Goal: Task Accomplishment & Management: Manage account settings

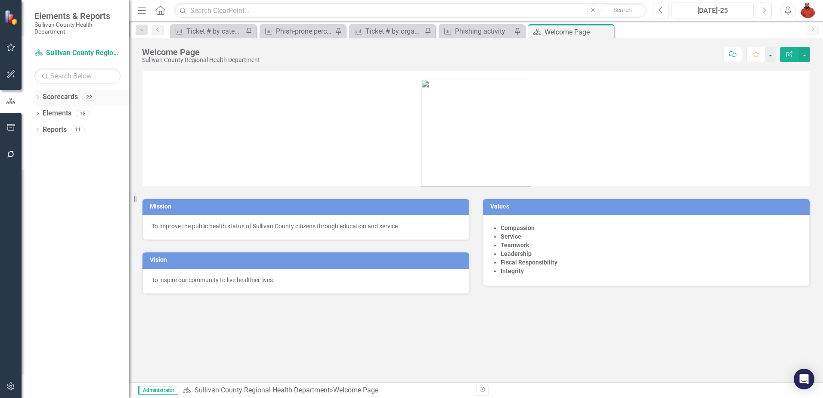
click at [38, 98] on icon at bounding box center [38, 97] width 2 height 4
click at [39, 108] on div "Dropdown Sullivan County Regional Health Department" at bounding box center [84, 113] width 90 height 14
click at [44, 113] on icon "Dropdown" at bounding box center [42, 113] width 6 height 5
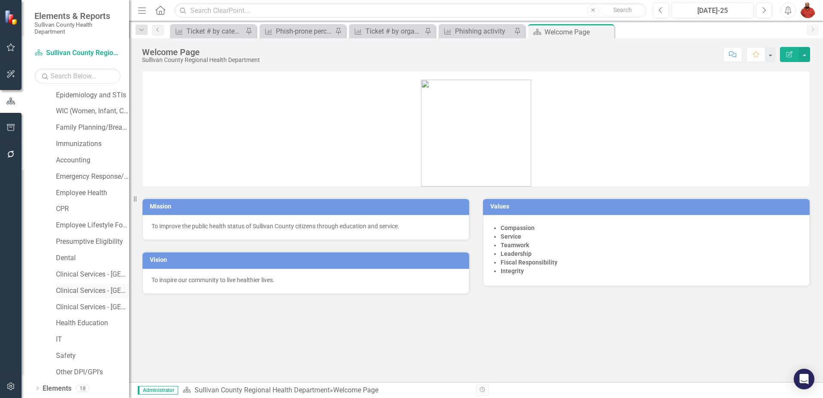
scroll to position [86, 0]
click at [64, 332] on link "IT" at bounding box center [92, 337] width 73 height 10
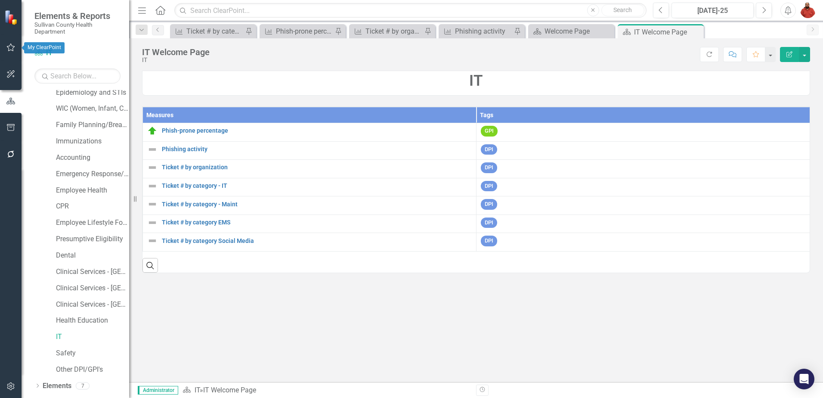
click at [12, 48] on icon "button" at bounding box center [10, 47] width 9 height 7
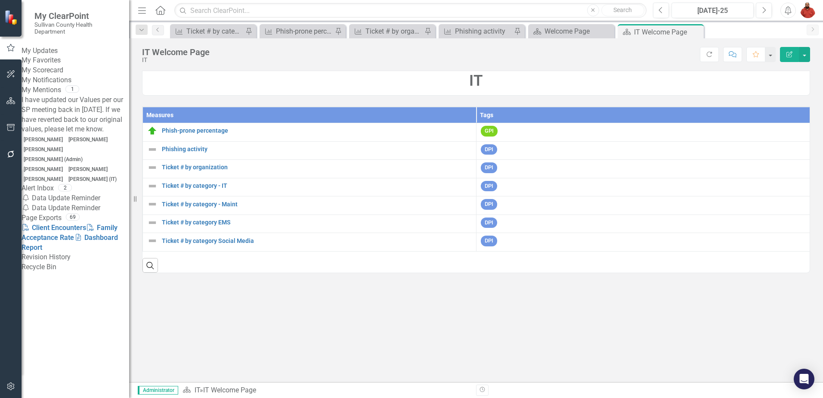
click at [95, 193] on div "Notification Data Update Reminder" at bounding box center [76, 198] width 108 height 10
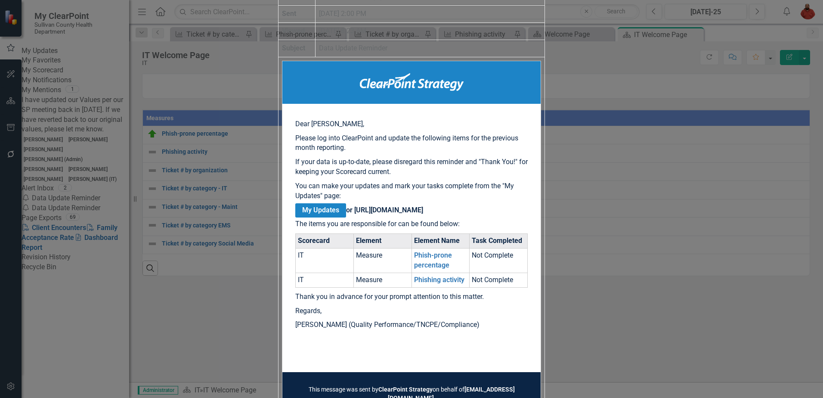
click at [346, 203] on link "My Updates" at bounding box center [320, 210] width 51 height 14
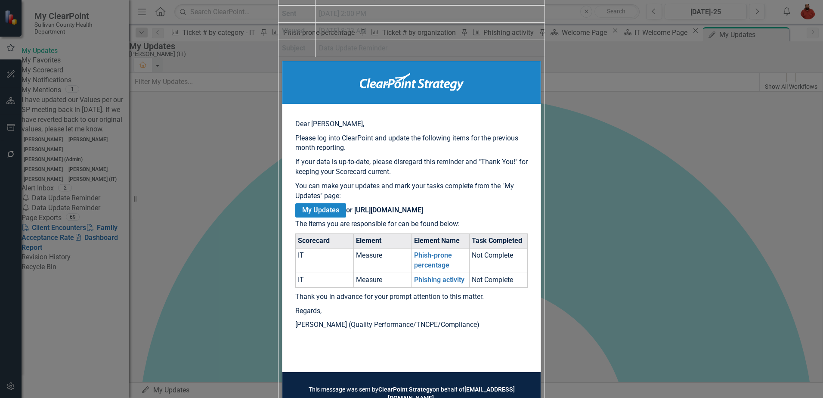
click at [346, 203] on link "My Updates" at bounding box center [320, 210] width 51 height 14
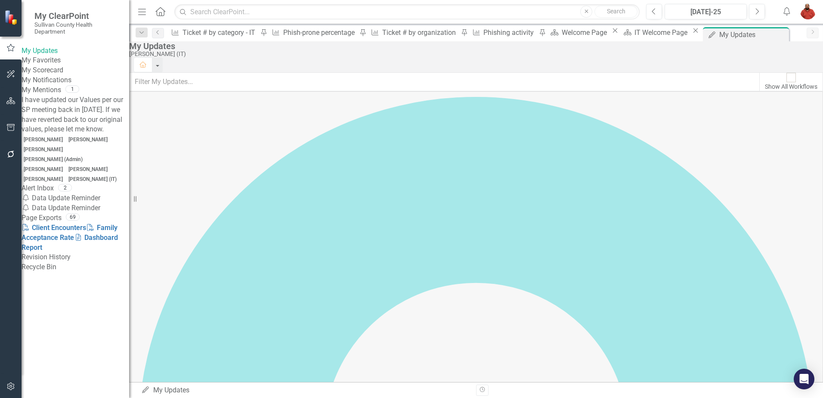
click at [58, 56] on div "My Updates" at bounding box center [76, 51] width 108 height 10
click at [62, 53] on link "My Updates" at bounding box center [76, 51] width 108 height 10
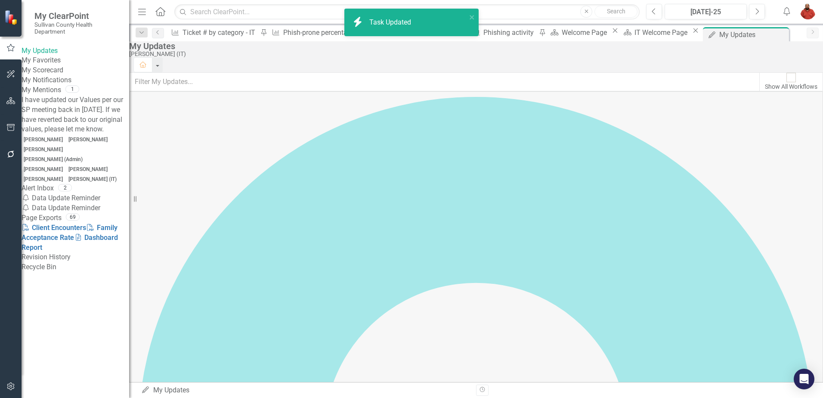
checkbox input "true"
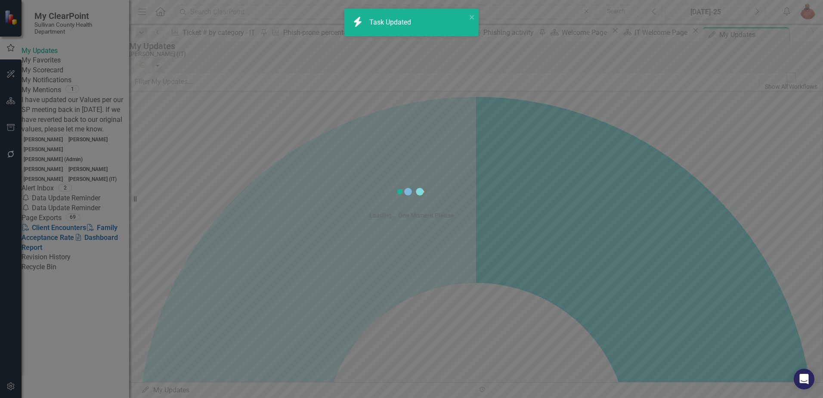
checkbox input "true"
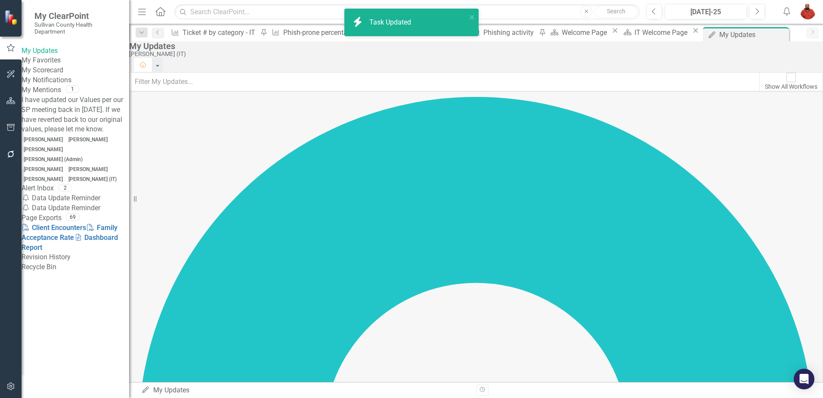
checkbox input "false"
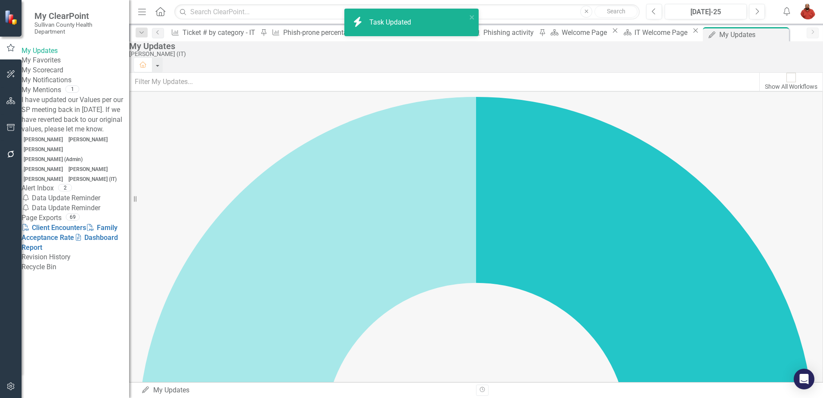
checkbox input "false"
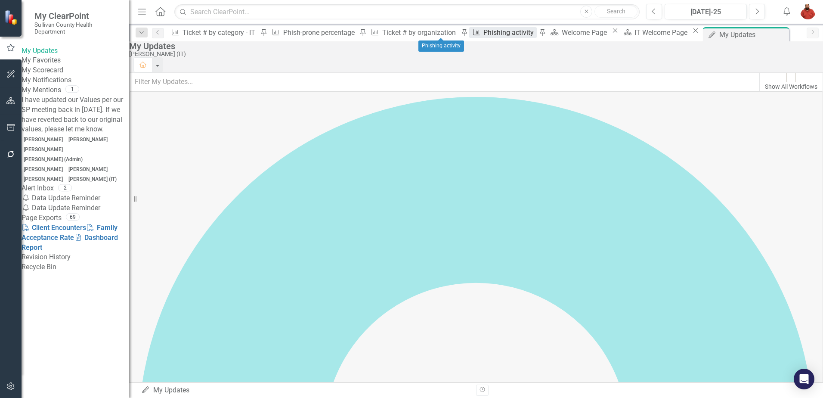
click at [483, 27] on div "Phishing activity" at bounding box center [509, 32] width 53 height 11
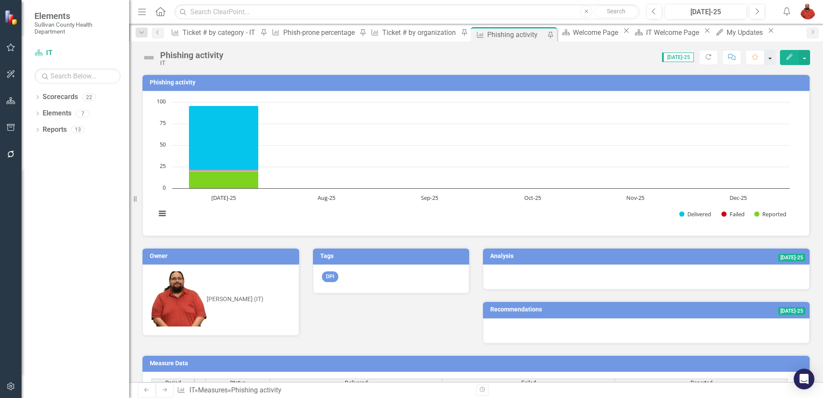
drag, startPoint x: 648, startPoint y: 109, endPoint x: 770, endPoint y: 55, distance: 133.5
click at [770, 55] on button "button" at bounding box center [770, 57] width 11 height 15
click at [809, 51] on button "button" at bounding box center [804, 57] width 11 height 15
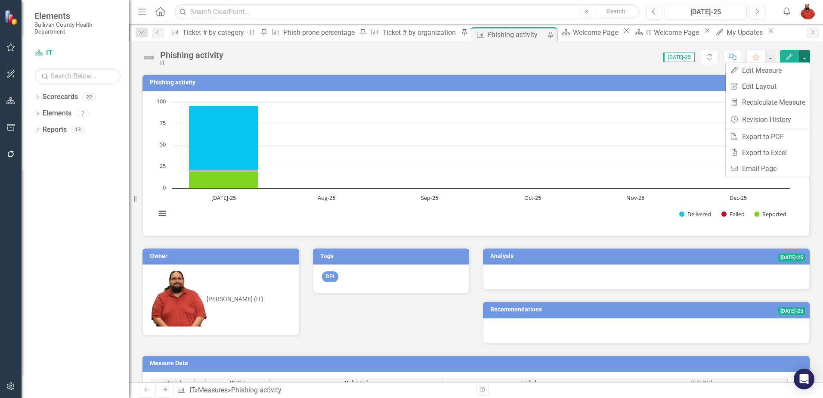
click at [609, 213] on rect "Interactive chart" at bounding box center [473, 162] width 643 height 129
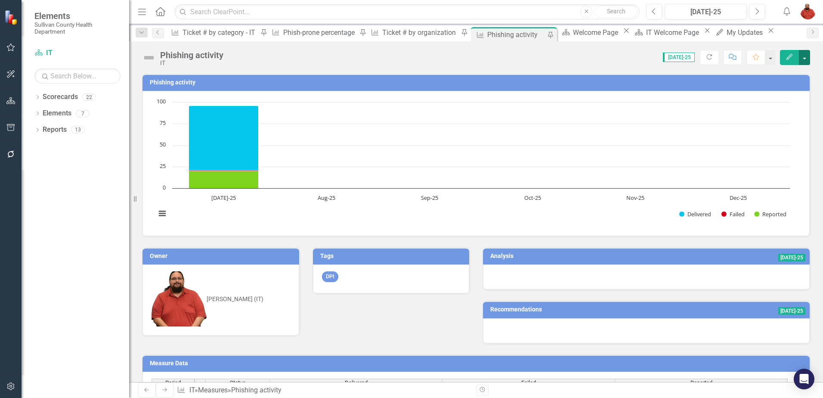
click at [803, 53] on button "button" at bounding box center [804, 57] width 11 height 15
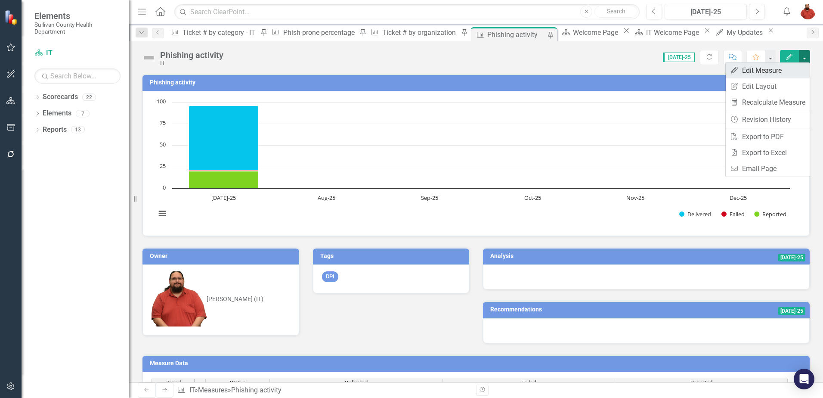
click at [774, 65] on link "Edit Edit Measure" at bounding box center [768, 70] width 84 height 16
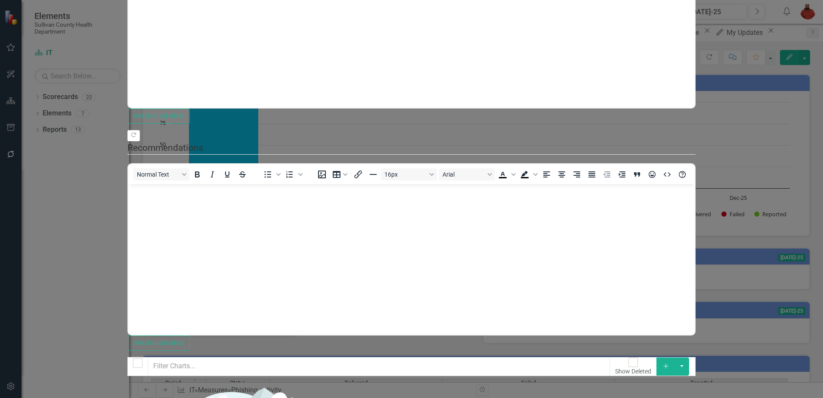
click at [781, 74] on link "Edit Edit Chart" at bounding box center [773, 76] width 68 height 16
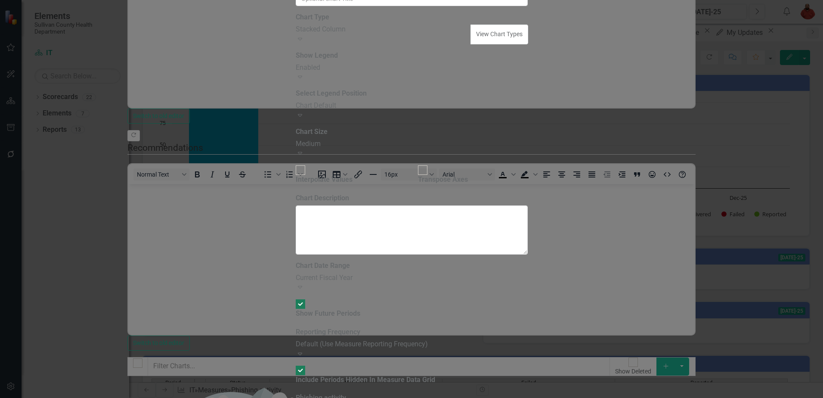
click at [392, 273] on div "Current Fiscal Year Expand" at bounding box center [412, 283] width 232 height 20
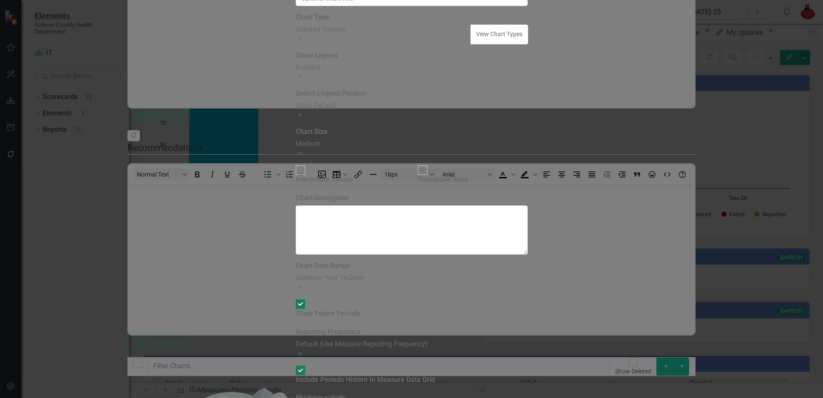
drag, startPoint x: 768, startPoint y: 38, endPoint x: 765, endPoint y: 43, distance: 6.0
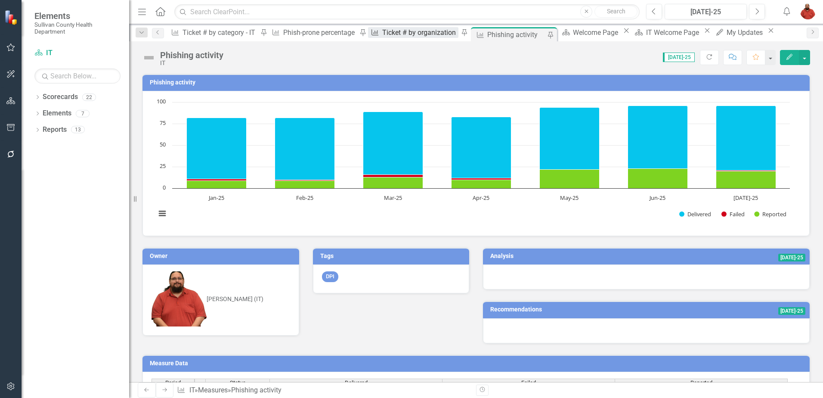
click at [382, 33] on div "Ticket # by organization" at bounding box center [420, 32] width 76 height 11
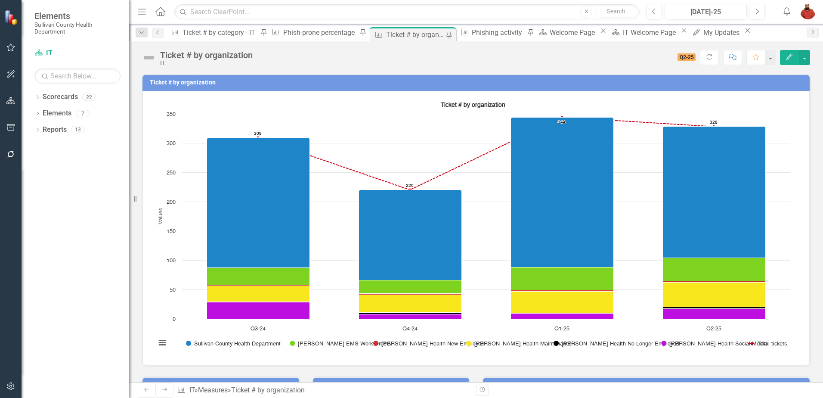
click at [279, 27] on div "Measure Phish-prone percentage Pin" at bounding box center [318, 32] width 99 height 11
click at [283, 32] on div "Phish-prone percentage" at bounding box center [320, 32] width 74 height 11
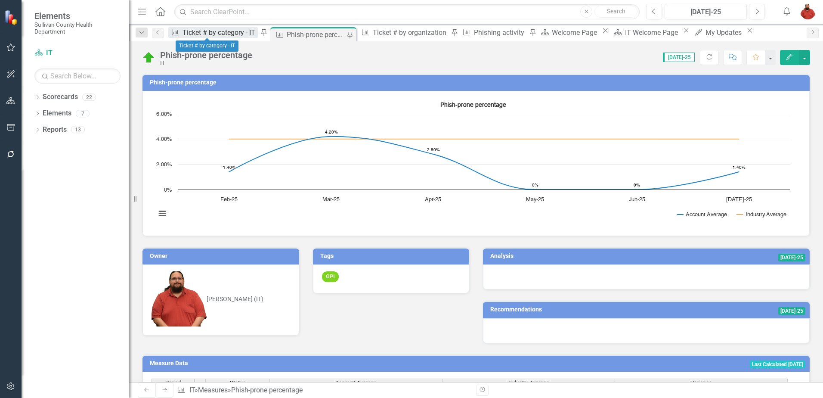
click at [217, 30] on div "Ticket # by category - IT" at bounding box center [220, 32] width 75 height 11
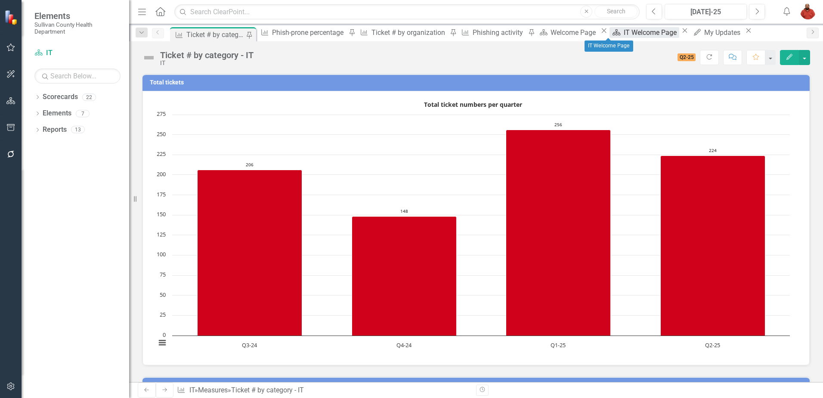
click at [626, 29] on div "IT Welcome Page" at bounding box center [652, 32] width 56 height 11
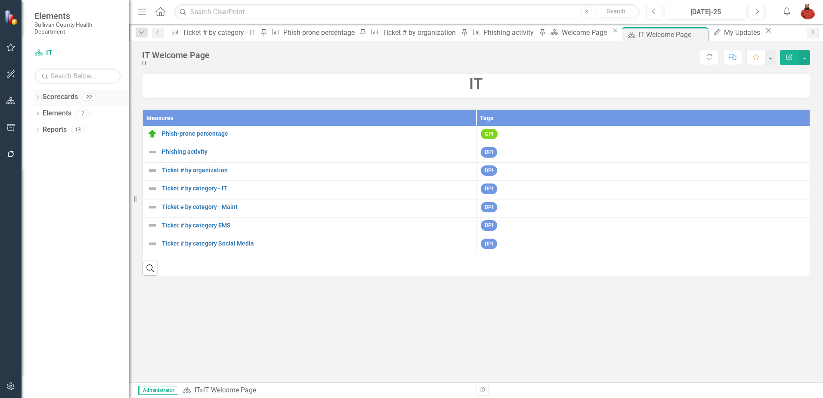
click at [37, 96] on icon "Dropdown" at bounding box center [37, 98] width 6 height 5
click at [70, 112] on link "Sullivan County Regional Health Department" at bounding box center [88, 113] width 82 height 10
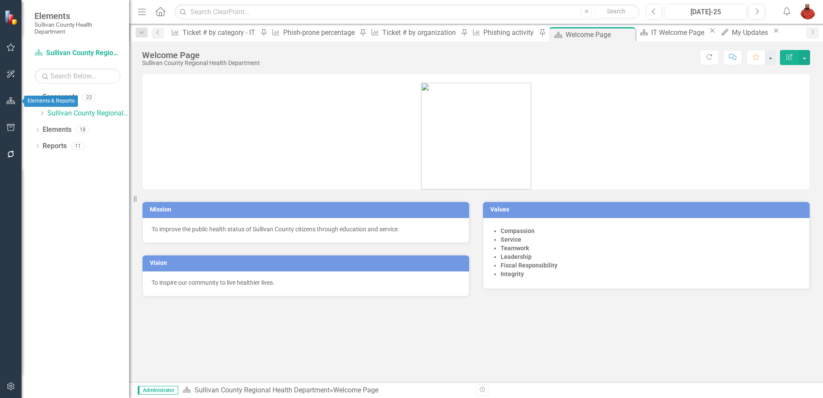
click at [8, 96] on button "button" at bounding box center [10, 101] width 19 height 18
click at [35, 96] on icon "Dropdown" at bounding box center [36, 97] width 5 height 6
click at [35, 99] on icon "Dropdown" at bounding box center [37, 98] width 6 height 5
click at [40, 112] on icon "Dropdown" at bounding box center [42, 113] width 6 height 5
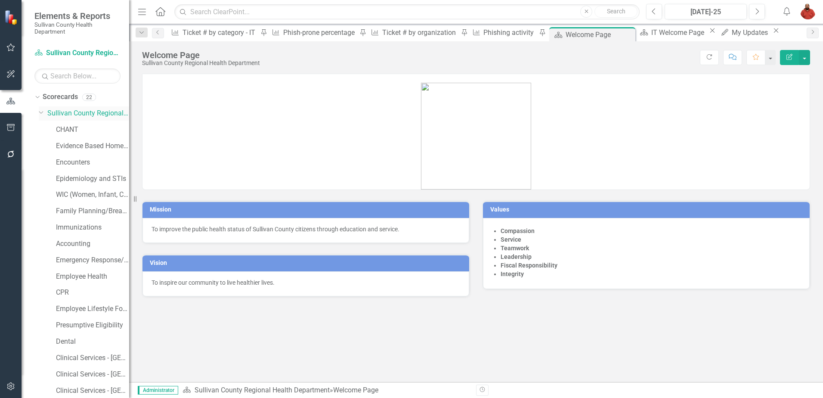
click at [90, 112] on link "Sullivan County Regional Health Department" at bounding box center [88, 113] width 82 height 10
click at [800, 54] on button "button" at bounding box center [804, 57] width 11 height 15
click at [754, 118] on link "PDF Export to PDF" at bounding box center [775, 121] width 70 height 16
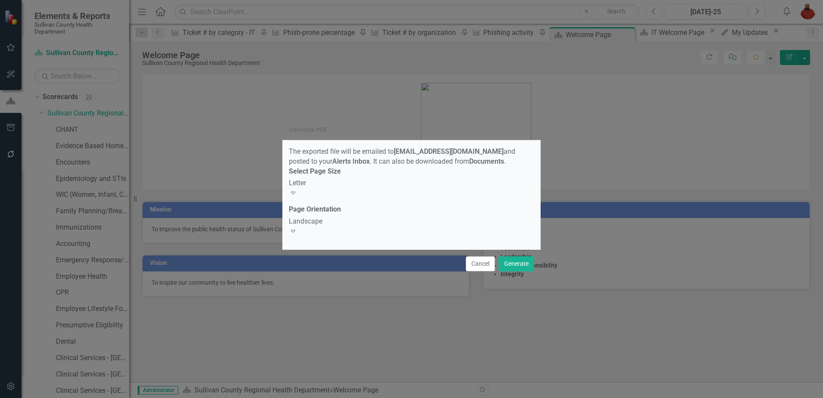
click at [509, 188] on div "Letter" at bounding box center [411, 183] width 245 height 10
click at [706, 132] on div "Generate PDF The exported file will be emailed to [EMAIL_ADDRESS][DOMAIN_NAME] …" at bounding box center [411, 199] width 823 height 398
click at [477, 264] on button "Cancel" at bounding box center [480, 263] width 29 height 15
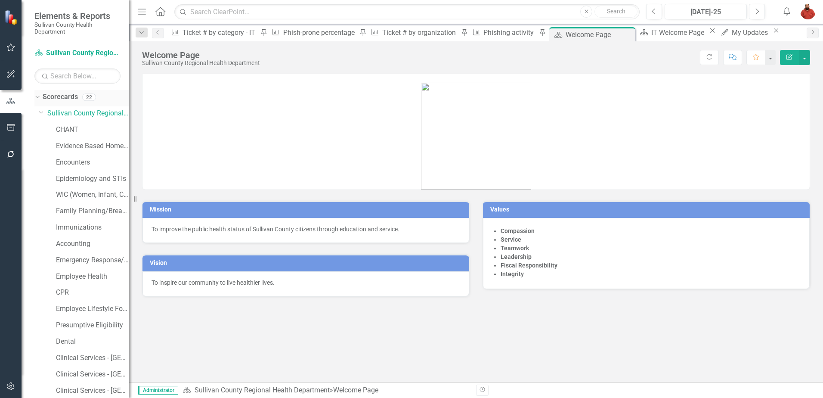
click at [59, 97] on link "Scorecards" at bounding box center [60, 97] width 35 height 10
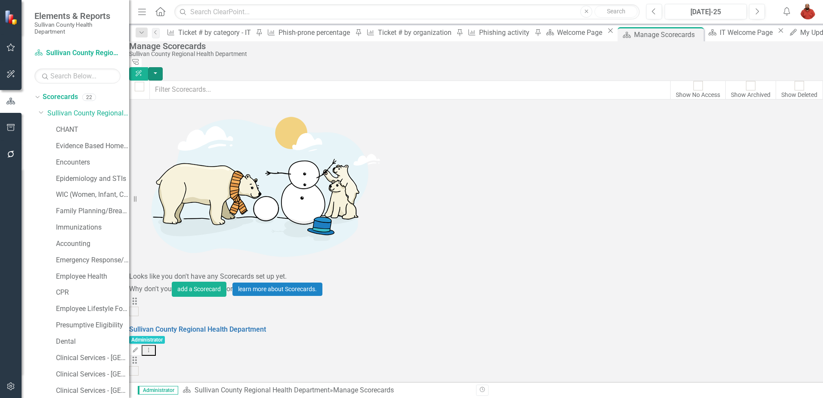
click at [163, 67] on button "button" at bounding box center [155, 73] width 15 height 13
click at [150, 85] on div at bounding box center [139, 90] width 21 height 19
click at [144, 82] on div at bounding box center [139, 86] width 9 height 9
click at [146, 81] on input "checkbox" at bounding box center [139, 86] width 13 height 13
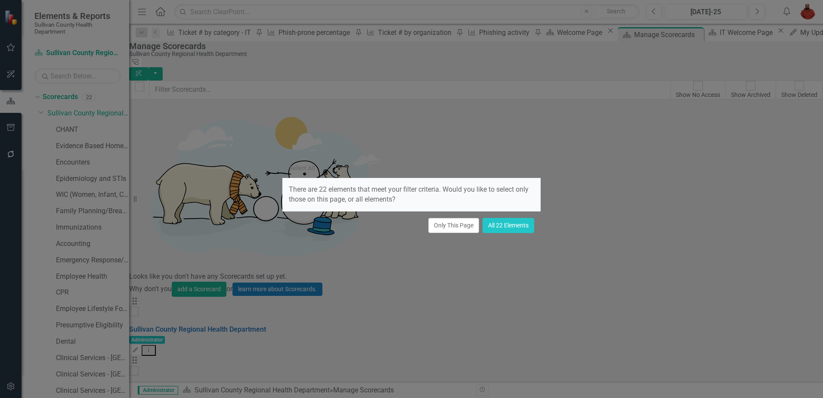
click at [534, 133] on div "Select All There are 22 elements that meet your filter criteria. Would you like…" at bounding box center [411, 199] width 258 height 398
click at [505, 223] on button "All 22 Elements" at bounding box center [509, 225] width 52 height 15
checkbox input "true"
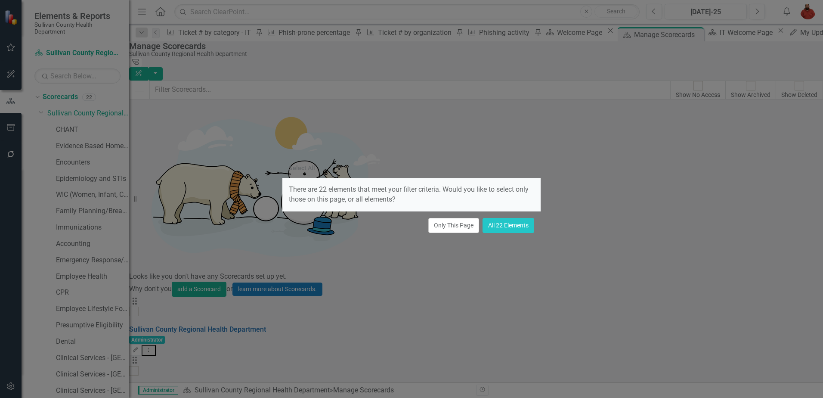
checkbox input "true"
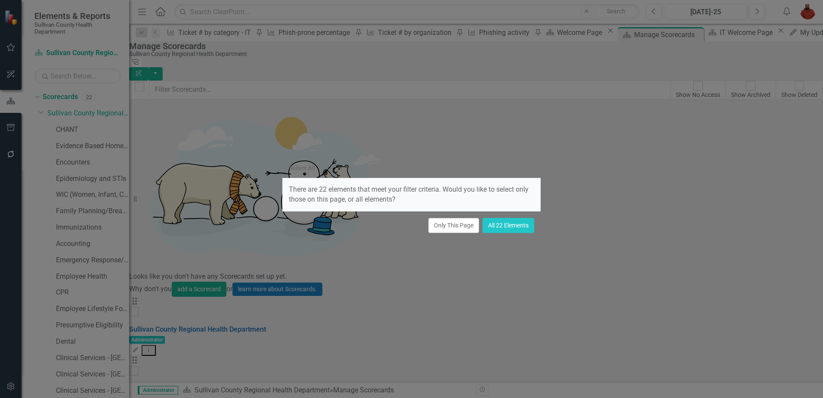
checkbox input "true"
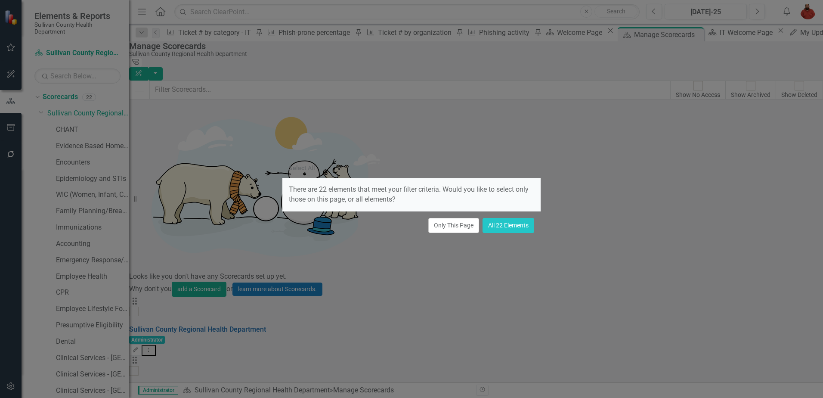
checkbox input "true"
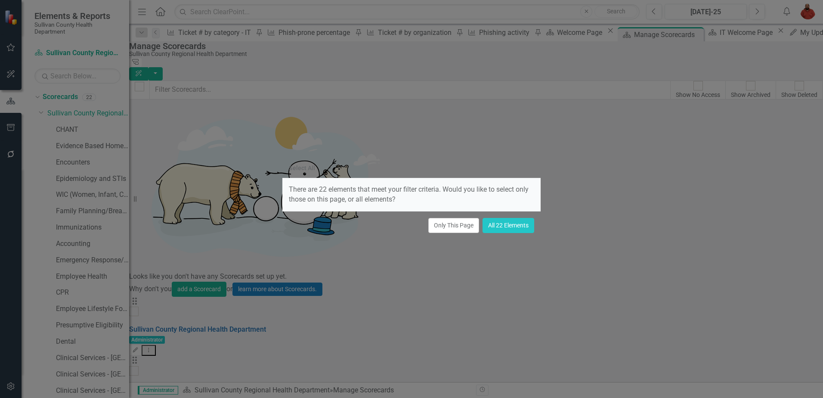
checkbox input "true"
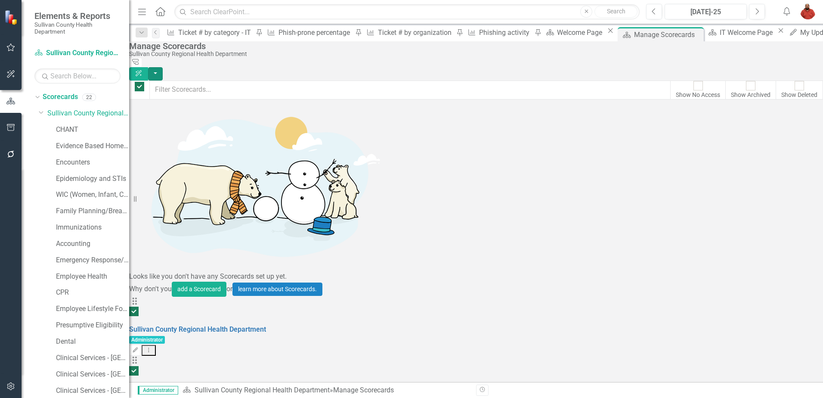
click at [163, 67] on button "button" at bounding box center [155, 73] width 15 height 13
click at [560, 64] on div "Manage Scorecards Sullivan County Regional Health Department Tree Explorer Clea…" at bounding box center [476, 60] width 694 height 39
click at [7, 382] on button "button" at bounding box center [10, 387] width 19 height 18
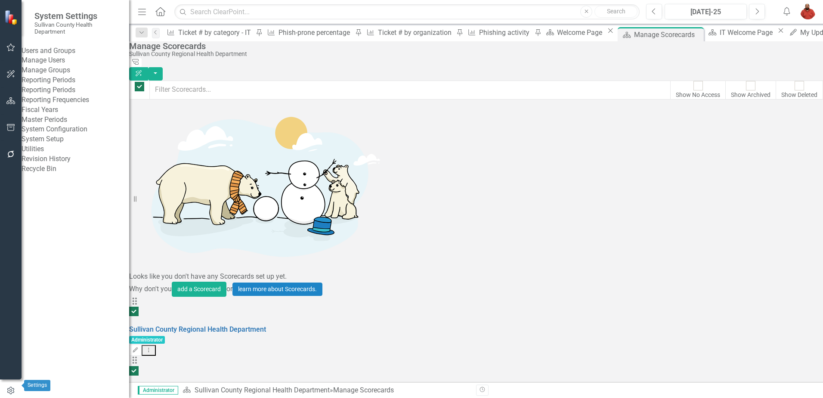
click at [4, 387] on button "button" at bounding box center [11, 391] width 22 height 14
click at [9, 176] on div at bounding box center [11, 272] width 22 height 209
click at [144, 82] on div at bounding box center [139, 86] width 9 height 9
click at [146, 80] on input "checkbox" at bounding box center [139, 86] width 13 height 13
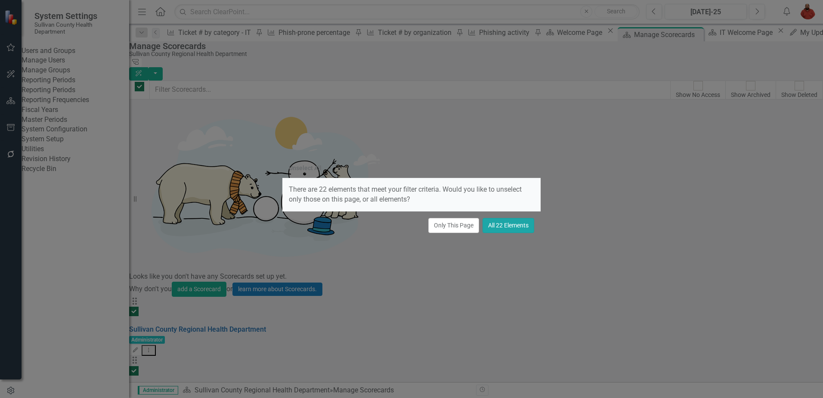
click at [504, 225] on button "All 22 Elements" at bounding box center [509, 225] width 52 height 15
checkbox input "false"
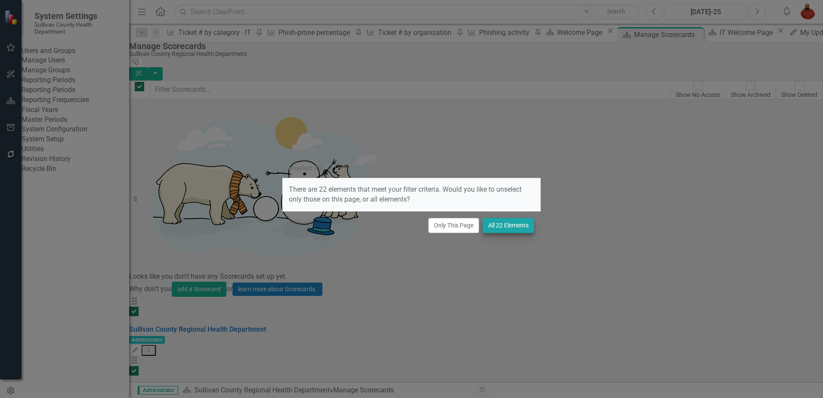
checkbox input "false"
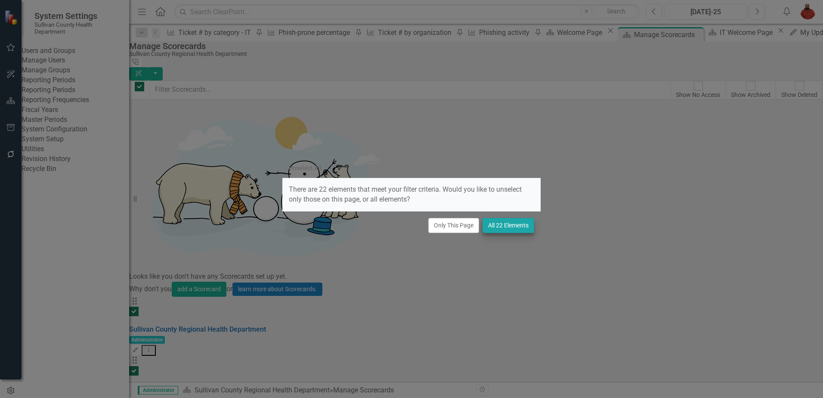
checkbox input "false"
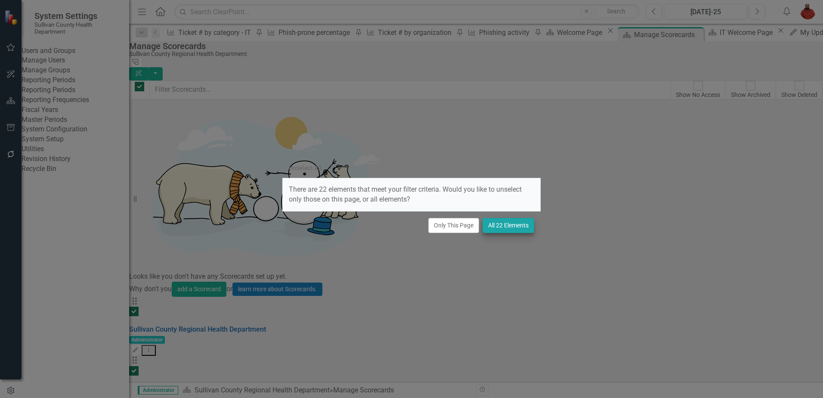
checkbox input "false"
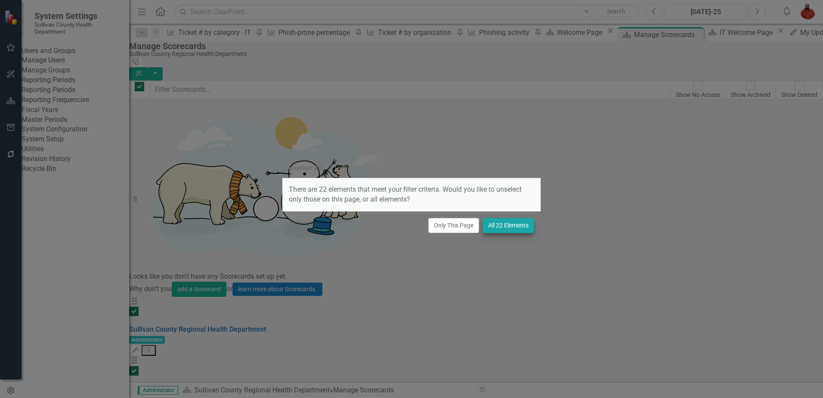
checkbox input "false"
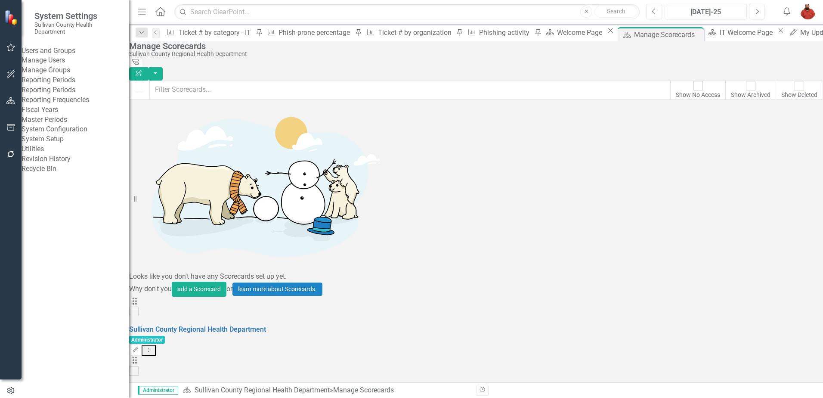
scroll to position [309, 0]
click at [163, 67] on button "button" at bounding box center [155, 73] width 15 height 13
click at [661, 57] on div "Sullivan County Regional Health Department" at bounding box center [474, 54] width 690 height 6
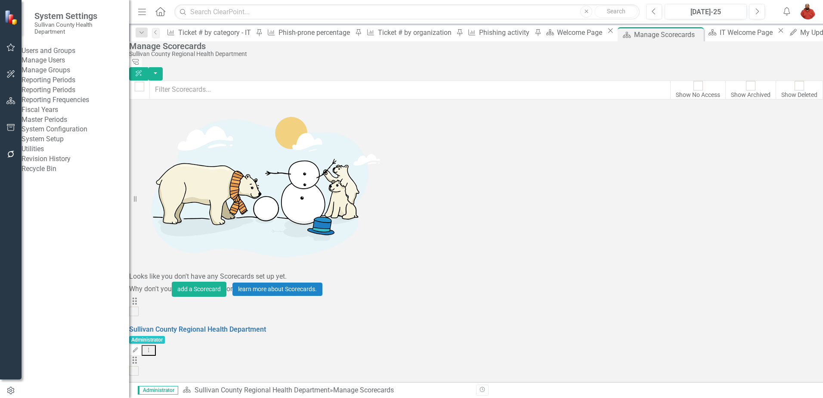
click at [74, 65] on link "Manage Users" at bounding box center [76, 61] width 108 height 10
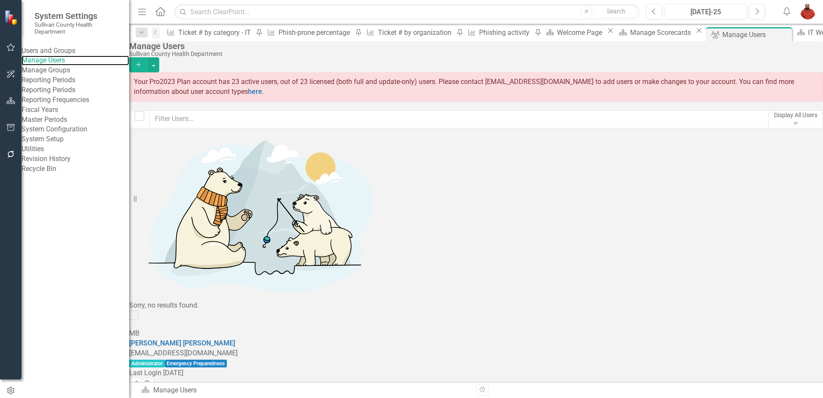
scroll to position [496, 0]
checkbox input "true"
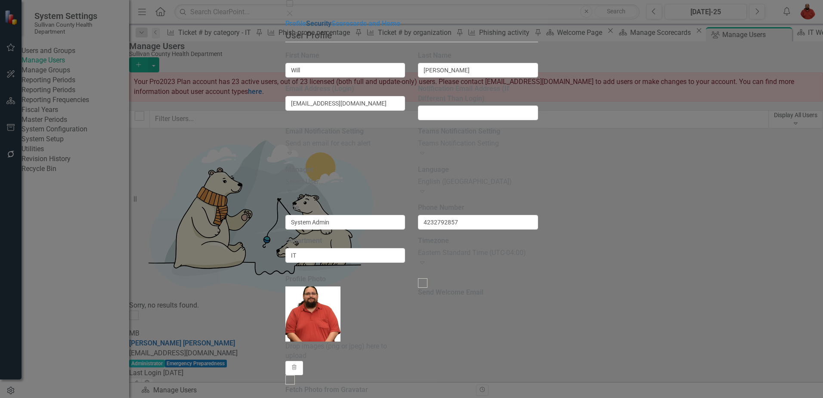
click at [306, 28] on link "Security" at bounding box center [318, 23] width 25 height 8
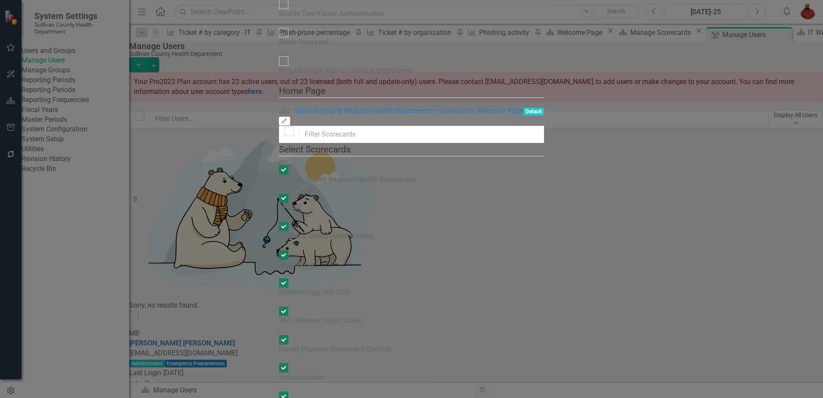
scroll to position [0, 0]
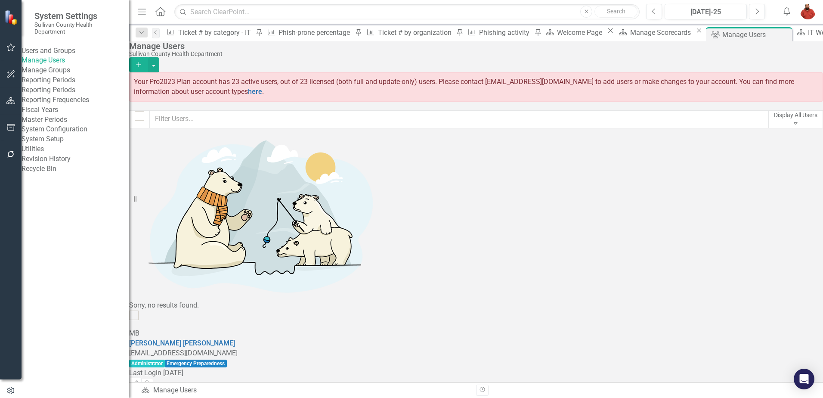
click at [64, 65] on link "Manage Users" at bounding box center [76, 61] width 108 height 10
